Goal: Find specific page/section: Find specific page/section

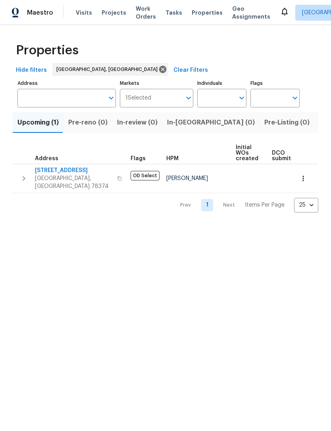
click at [307, 176] on button "button" at bounding box center [303, 178] width 17 height 17
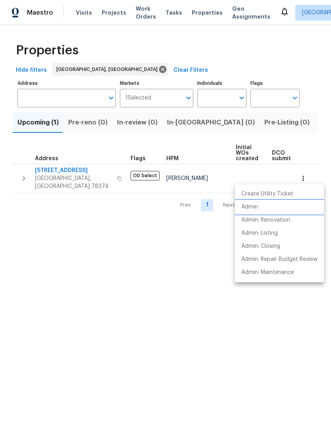
click at [259, 206] on li "Admin" at bounding box center [279, 207] width 89 height 13
click at [282, 330] on div at bounding box center [165, 215] width 331 height 431
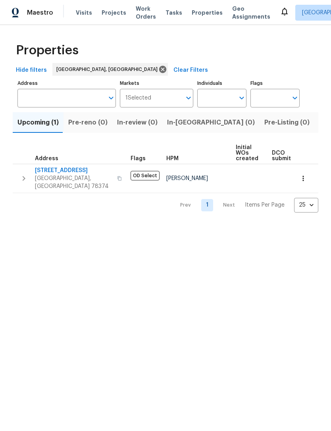
click at [282, 330] on div "Create Utility Ticket Admin Admin: Renovation Admin: Listing Admin: Closing Adm…" at bounding box center [165, 215] width 331 height 431
click at [319, 126] on span "Listed (7)" at bounding box center [334, 122] width 30 height 11
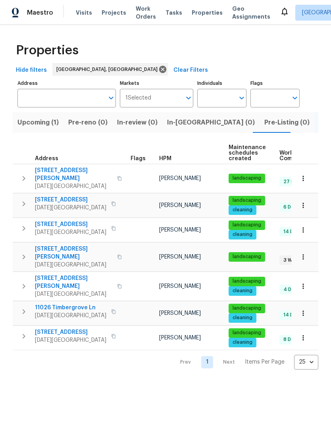
click at [82, 275] on span "7534 Dr Hector P Garcia Dr" at bounding box center [73, 283] width 77 height 16
click at [51, 245] on span "4053 Little John Dr" at bounding box center [73, 253] width 77 height 16
click at [303, 278] on button "button" at bounding box center [303, 286] width 17 height 17
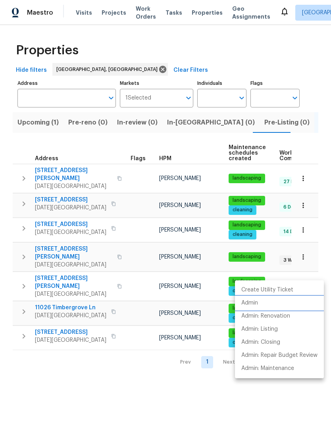
click at [259, 304] on li "Admin" at bounding box center [279, 303] width 89 height 13
click at [307, 248] on div at bounding box center [165, 215] width 331 height 431
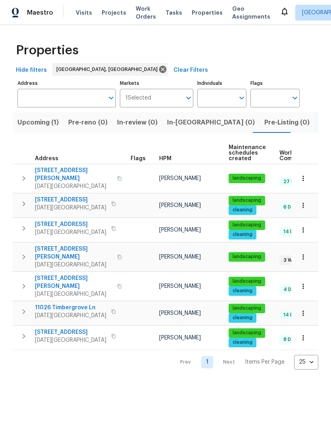
click at [304, 253] on icon "button" at bounding box center [303, 257] width 8 height 8
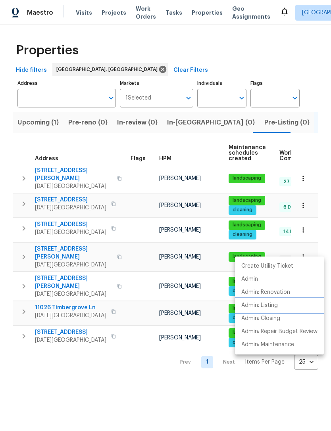
click at [270, 308] on p "Admin: Listing" at bounding box center [259, 306] width 37 height 8
click at [266, 391] on div at bounding box center [165, 215] width 331 height 431
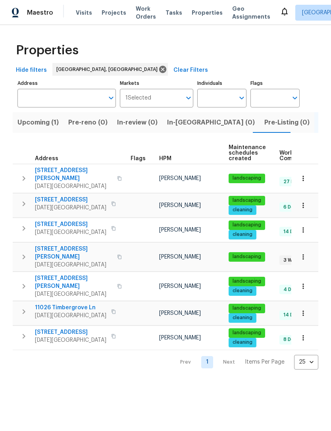
click at [69, 275] on span "7534 Dr Hector P Garcia Dr" at bounding box center [73, 283] width 77 height 16
click at [74, 304] on span "11026 Timbergrove Ln" at bounding box center [70, 308] width 71 height 8
click at [306, 310] on icon "button" at bounding box center [303, 314] width 8 height 8
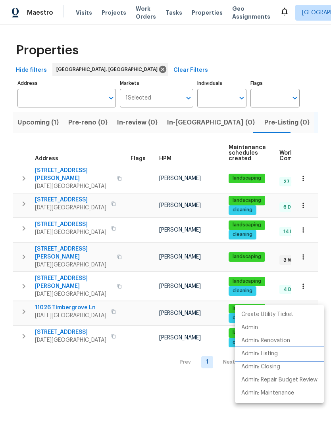
click at [267, 353] on p "Admin: Listing" at bounding box center [259, 354] width 37 height 8
click at [172, 390] on div at bounding box center [165, 215] width 331 height 431
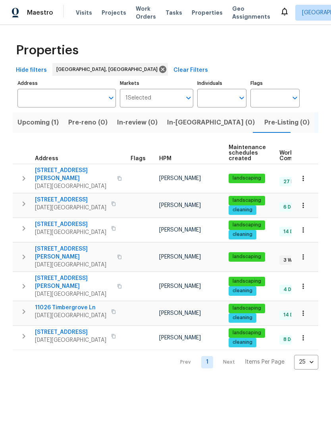
click at [69, 275] on span "7534 Dr Hector P Garcia Dr" at bounding box center [73, 283] width 77 height 16
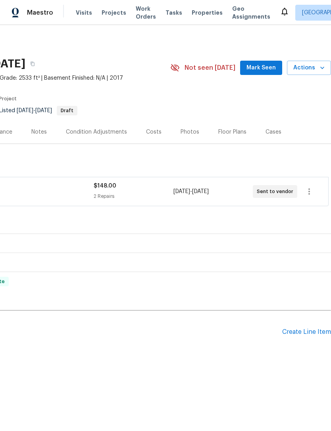
scroll to position [0, 117]
click at [308, 191] on icon "button" at bounding box center [309, 192] width 10 height 10
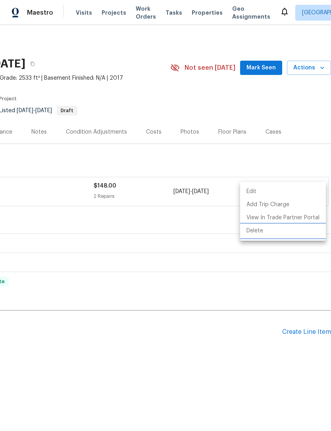
click at [267, 230] on li "Delete" at bounding box center [283, 231] width 86 height 13
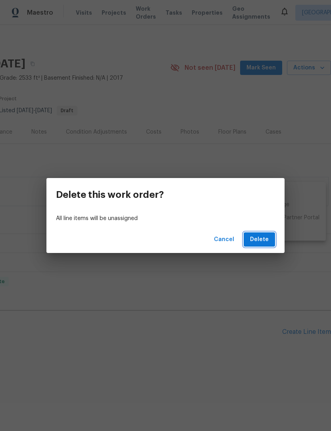
click at [260, 240] on span "Delete" at bounding box center [259, 240] width 19 height 10
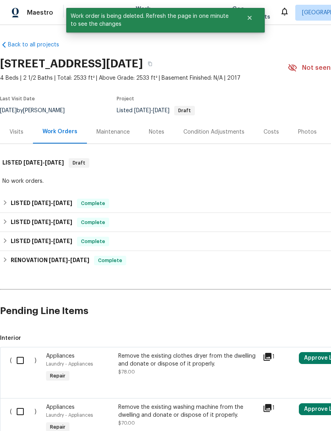
scroll to position [0, 0]
click at [252, 19] on icon "Close" at bounding box center [249, 18] width 6 height 6
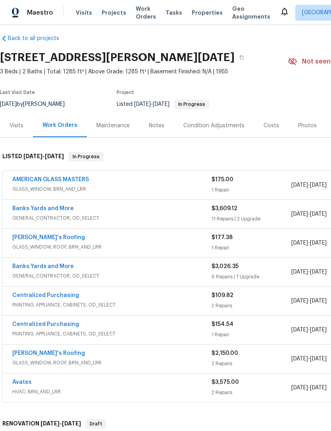
scroll to position [7, 0]
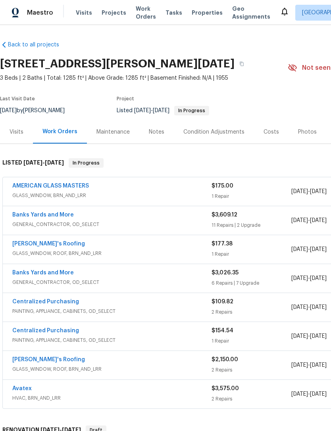
click at [196, 0] on div "Maestro Visits Projects Work Orders Tasks Properties Geo Assignments Corpus Chr…" at bounding box center [165, 12] width 331 height 25
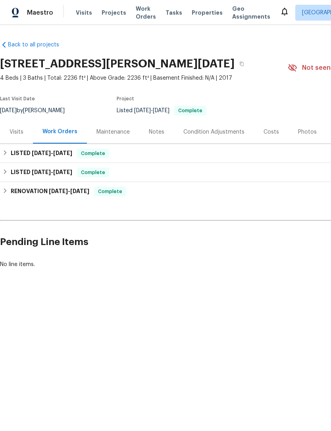
click at [308, 132] on div "Photos" at bounding box center [307, 132] width 19 height 8
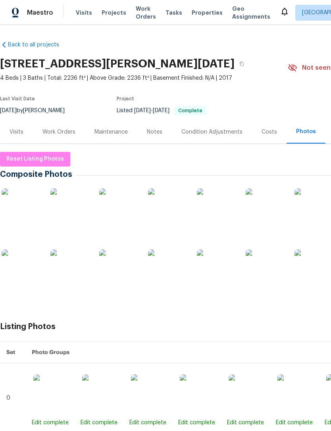
click at [28, 205] on img at bounding box center [22, 209] width 40 height 40
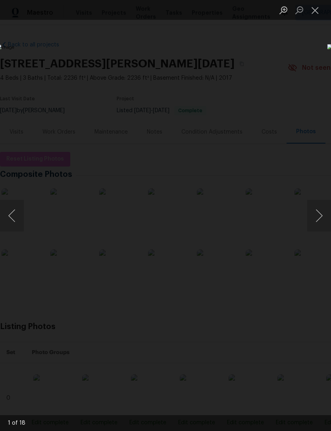
click at [321, 214] on button "Next image" at bounding box center [319, 216] width 24 height 32
click at [321, 218] on button "Next image" at bounding box center [319, 216] width 24 height 32
click at [321, 216] on button "Next image" at bounding box center [319, 216] width 24 height 32
click at [320, 218] on button "Next image" at bounding box center [319, 216] width 24 height 32
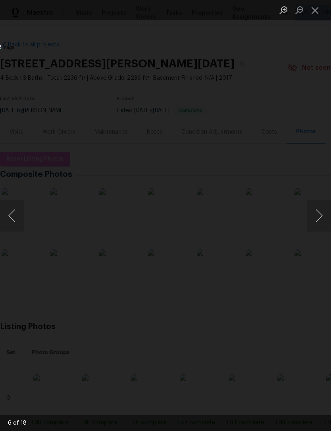
click at [318, 221] on button "Next image" at bounding box center [319, 216] width 24 height 32
click at [320, 218] on button "Next image" at bounding box center [319, 216] width 24 height 32
click at [320, 215] on button "Next image" at bounding box center [319, 216] width 24 height 32
click at [320, 217] on button "Next image" at bounding box center [319, 216] width 24 height 32
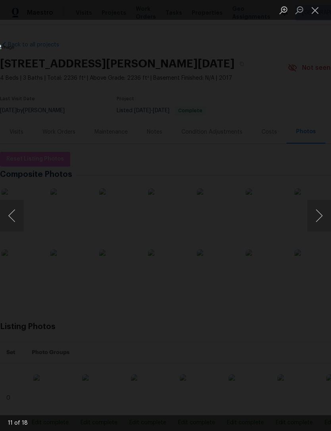
click at [321, 214] on button "Next image" at bounding box center [319, 216] width 24 height 32
click at [320, 216] on button "Next image" at bounding box center [319, 216] width 24 height 32
click at [319, 219] on button "Next image" at bounding box center [319, 216] width 24 height 32
click at [320, 215] on button "Next image" at bounding box center [319, 216] width 24 height 32
click at [320, 13] on button "Close lightbox" at bounding box center [315, 10] width 16 height 14
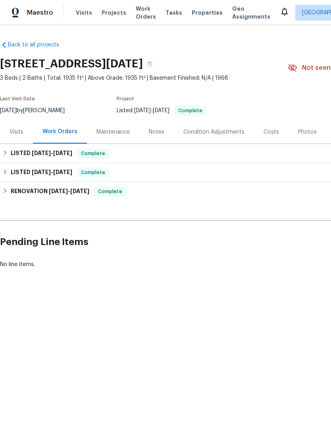
click at [306, 135] on div "Photos" at bounding box center [307, 132] width 19 height 8
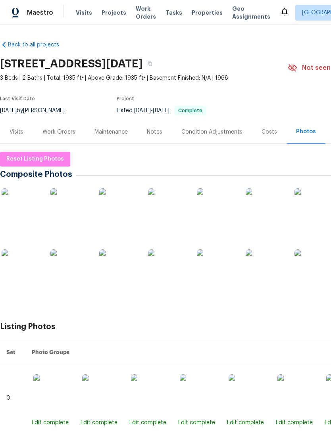
click at [30, 204] on img at bounding box center [22, 209] width 40 height 40
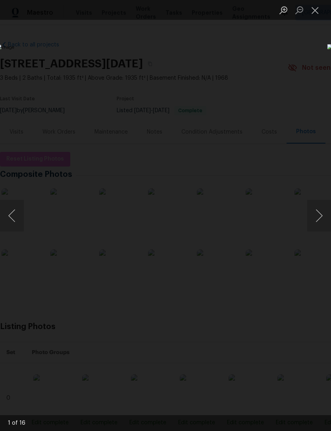
click at [320, 216] on button "Next image" at bounding box center [319, 216] width 24 height 32
click at [320, 215] on button "Next image" at bounding box center [319, 216] width 24 height 32
click at [320, 217] on button "Next image" at bounding box center [319, 216] width 24 height 32
click at [324, 216] on button "Next image" at bounding box center [319, 216] width 24 height 32
click at [321, 219] on button "Next image" at bounding box center [319, 216] width 24 height 32
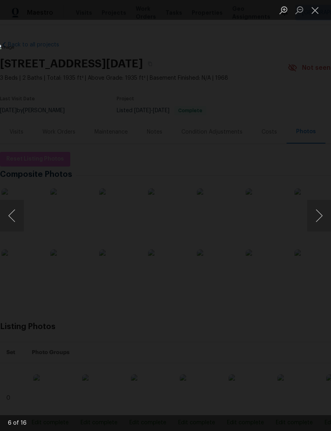
click at [321, 217] on button "Next image" at bounding box center [319, 216] width 24 height 32
click at [322, 218] on button "Next image" at bounding box center [319, 216] width 24 height 32
click at [322, 213] on button "Next image" at bounding box center [319, 216] width 24 height 32
click at [320, 215] on button "Next image" at bounding box center [319, 216] width 24 height 32
click at [320, 216] on button "Next image" at bounding box center [319, 216] width 24 height 32
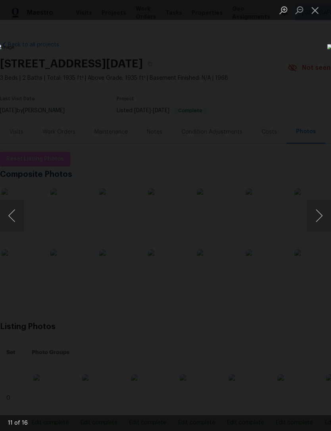
click at [323, 215] on button "Next image" at bounding box center [319, 216] width 24 height 32
click at [318, 221] on button "Next image" at bounding box center [319, 216] width 24 height 32
click at [322, 218] on button "Next image" at bounding box center [319, 216] width 24 height 32
click at [322, 221] on button "Next image" at bounding box center [319, 216] width 24 height 32
click at [320, 219] on button "Next image" at bounding box center [319, 216] width 24 height 32
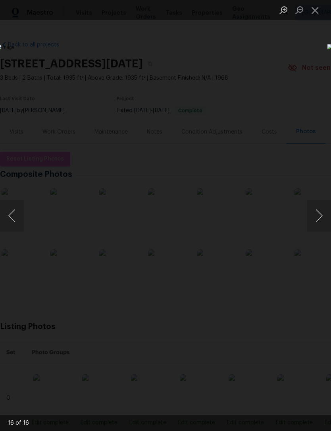
click at [320, 218] on button "Next image" at bounding box center [319, 216] width 24 height 32
click at [318, 220] on button "Next image" at bounding box center [319, 216] width 24 height 32
click at [321, 221] on button "Next image" at bounding box center [319, 216] width 24 height 32
click at [320, 219] on button "Next image" at bounding box center [319, 216] width 24 height 32
click at [322, 218] on button "Next image" at bounding box center [319, 216] width 24 height 32
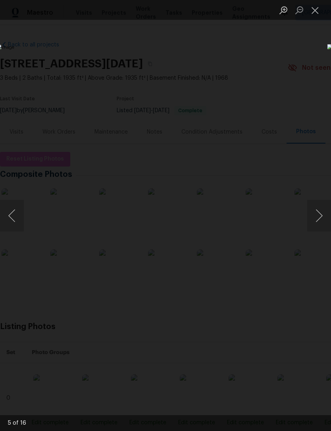
click at [318, 226] on button "Next image" at bounding box center [319, 216] width 24 height 32
click at [319, 219] on button "Next image" at bounding box center [319, 216] width 24 height 32
click at [318, 216] on button "Next image" at bounding box center [319, 216] width 24 height 32
click at [313, 16] on button "Close lightbox" at bounding box center [315, 10] width 16 height 14
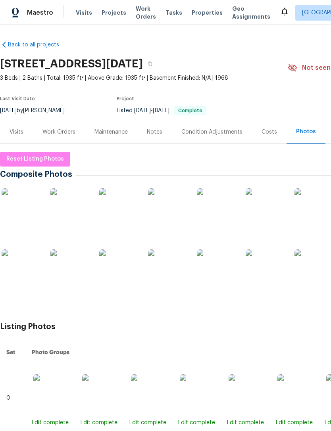
click at [318, 272] on img at bounding box center [315, 270] width 40 height 40
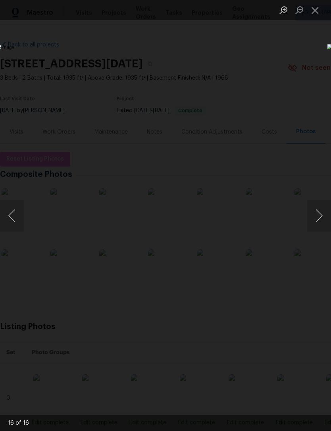
click at [315, 10] on button "Close lightbox" at bounding box center [315, 10] width 16 height 14
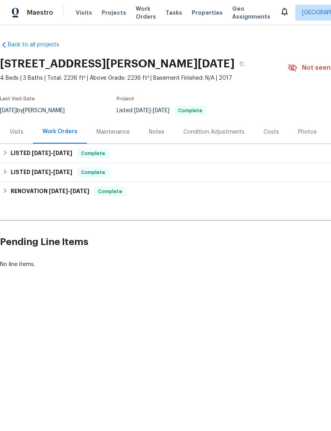
click at [304, 132] on div "Photos" at bounding box center [307, 132] width 19 height 8
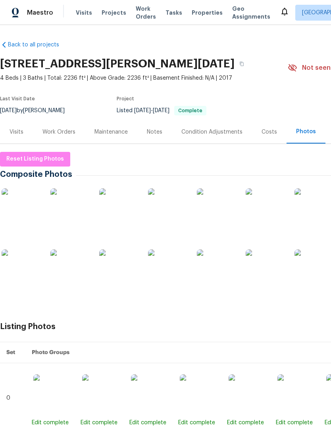
click at [320, 210] on img at bounding box center [315, 209] width 40 height 40
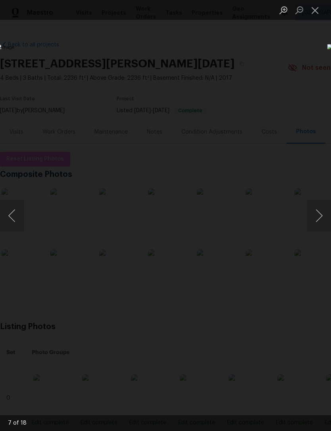
click at [317, 222] on button "Next image" at bounding box center [319, 216] width 24 height 32
click at [320, 216] on button "Next image" at bounding box center [319, 216] width 24 height 32
click at [319, 216] on button "Next image" at bounding box center [319, 216] width 24 height 32
click at [317, 215] on button "Next image" at bounding box center [319, 216] width 24 height 32
click at [320, 215] on button "Next image" at bounding box center [319, 216] width 24 height 32
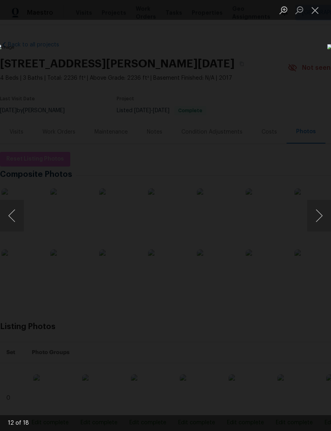
click at [320, 217] on button "Next image" at bounding box center [319, 216] width 24 height 32
click at [322, 214] on button "Next image" at bounding box center [319, 216] width 24 height 32
click at [320, 214] on button "Next image" at bounding box center [319, 216] width 24 height 32
click at [318, 216] on button "Next image" at bounding box center [319, 216] width 24 height 32
click at [316, 219] on button "Next image" at bounding box center [319, 216] width 24 height 32
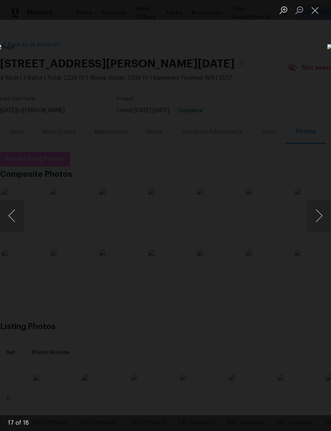
click at [320, 212] on button "Next image" at bounding box center [319, 216] width 24 height 32
click at [318, 212] on button "Next image" at bounding box center [319, 216] width 24 height 32
click at [318, 213] on button "Next image" at bounding box center [319, 216] width 24 height 32
click at [317, 212] on button "Next image" at bounding box center [319, 216] width 24 height 32
click at [319, 209] on button "Next image" at bounding box center [319, 216] width 24 height 32
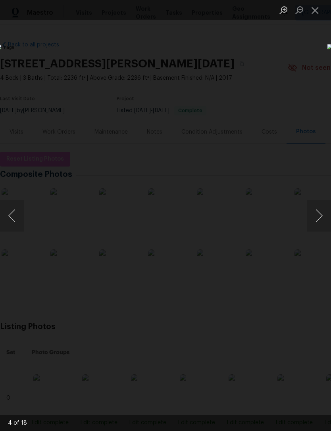
click at [318, 209] on button "Next image" at bounding box center [319, 216] width 24 height 32
click at [318, 213] on button "Next image" at bounding box center [319, 216] width 24 height 32
click at [314, 221] on button "Next image" at bounding box center [319, 216] width 24 height 32
click at [320, 214] on button "Next image" at bounding box center [319, 216] width 24 height 32
click at [319, 217] on button "Next image" at bounding box center [319, 216] width 24 height 32
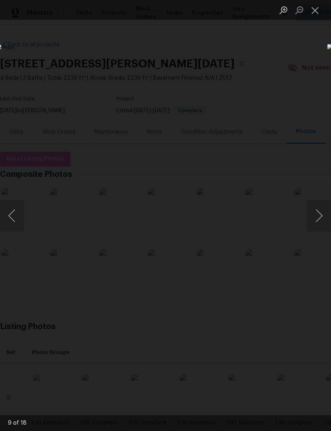
click at [319, 215] on button "Next image" at bounding box center [319, 216] width 24 height 32
click at [319, 216] on button "Next image" at bounding box center [319, 216] width 24 height 32
click at [320, 213] on button "Next image" at bounding box center [319, 216] width 24 height 32
click at [320, 219] on button "Next image" at bounding box center [319, 216] width 24 height 32
click at [319, 219] on button "Next image" at bounding box center [319, 216] width 24 height 32
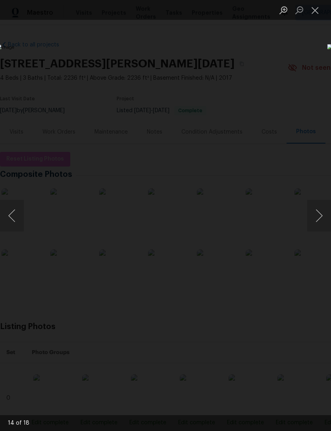
click at [316, 10] on button "Close lightbox" at bounding box center [315, 10] width 16 height 14
